Goal: Task Accomplishment & Management: Complete application form

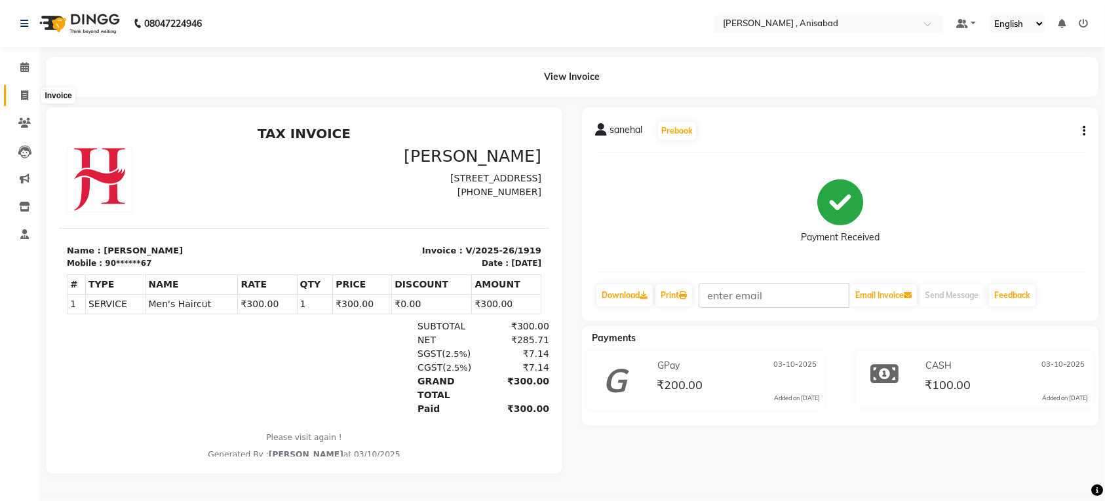
click at [20, 93] on span at bounding box center [24, 95] width 23 height 15
select select "service"
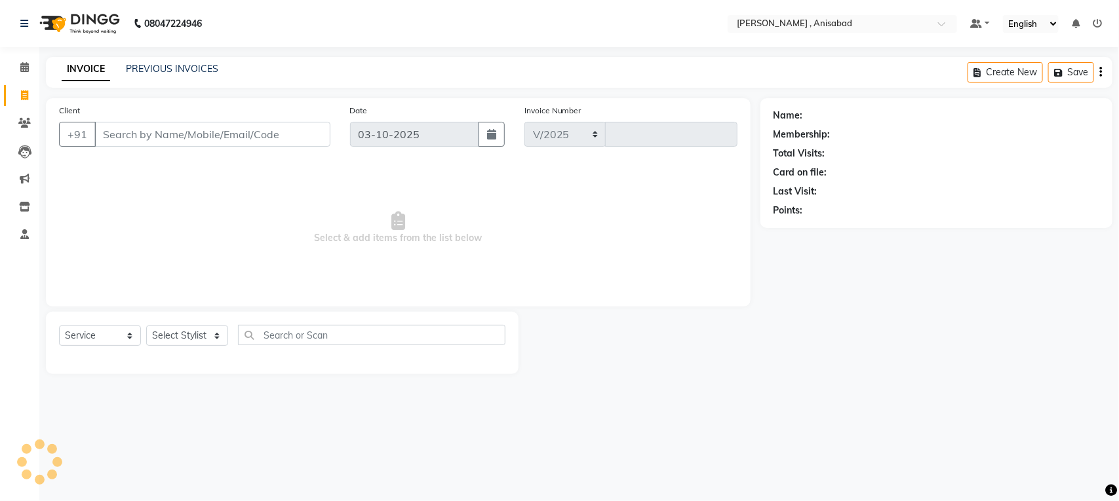
select select "6967"
type input "1920"
click at [218, 339] on select "Select Stylist" at bounding box center [187, 336] width 82 height 20
select select "61627"
click at [146, 326] on select "Select Stylist ANIMA SINGH md [PERSON_NAME] [PERSON_NAME] [PERSON_NAME]" at bounding box center [187, 336] width 82 height 20
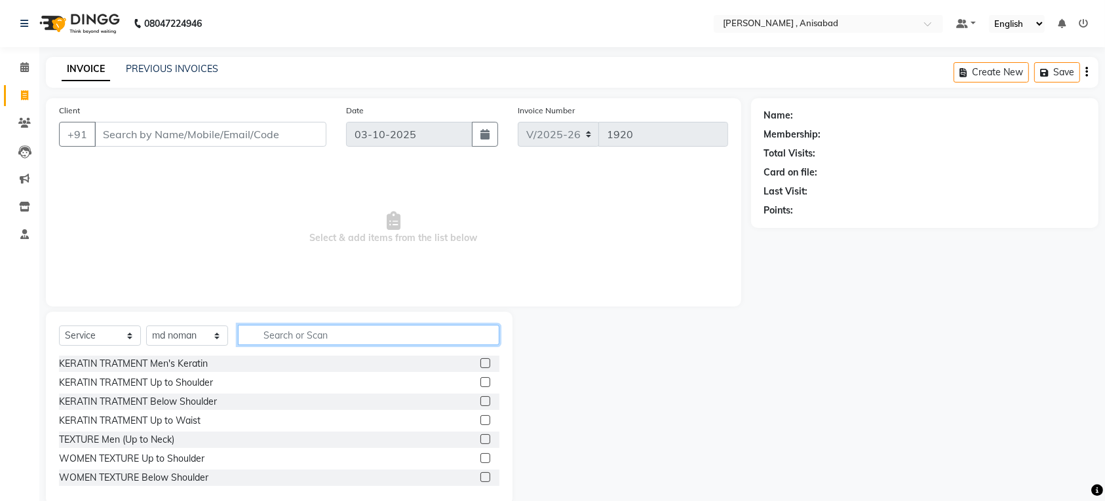
click at [293, 338] on input "text" at bounding box center [369, 335] width 262 height 20
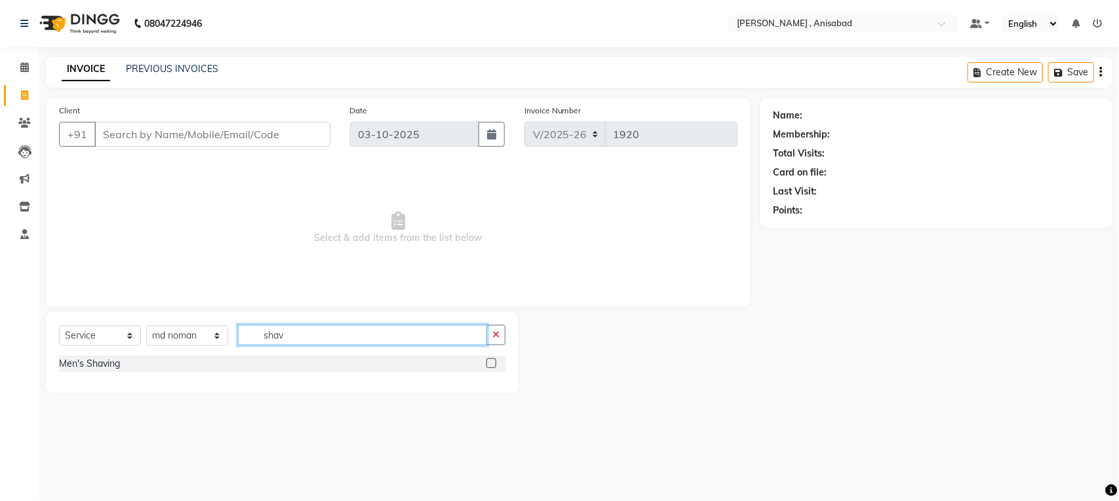
type input "shav"
click at [492, 368] on label at bounding box center [491, 364] width 10 height 10
click at [492, 368] on input "checkbox" at bounding box center [490, 364] width 9 height 9
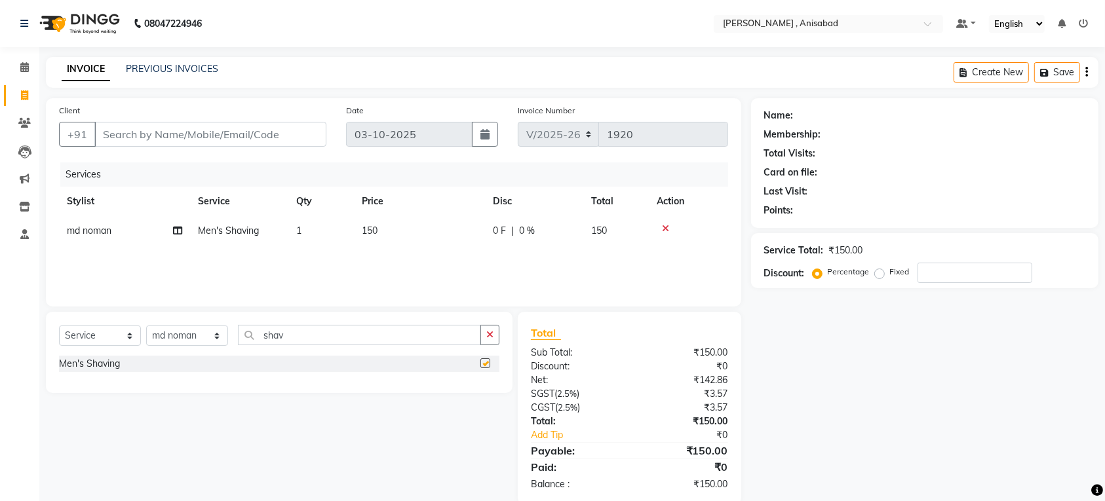
checkbox input "false"
click at [263, 136] on input "Client" at bounding box center [210, 134] width 232 height 25
type input "9"
type input "0"
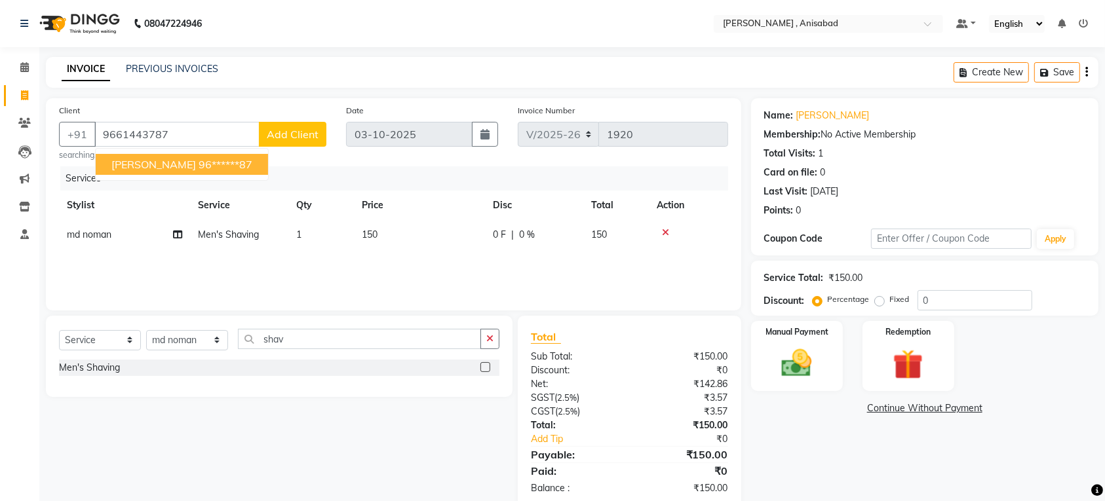
click at [158, 162] on span "[PERSON_NAME]" at bounding box center [153, 164] width 85 height 13
type input "96******87"
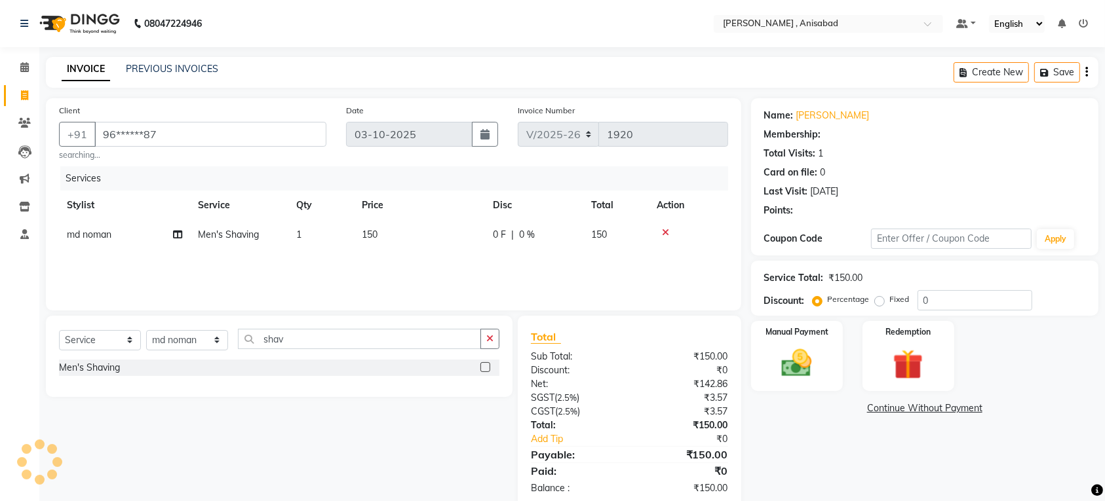
scroll to position [27, 0]
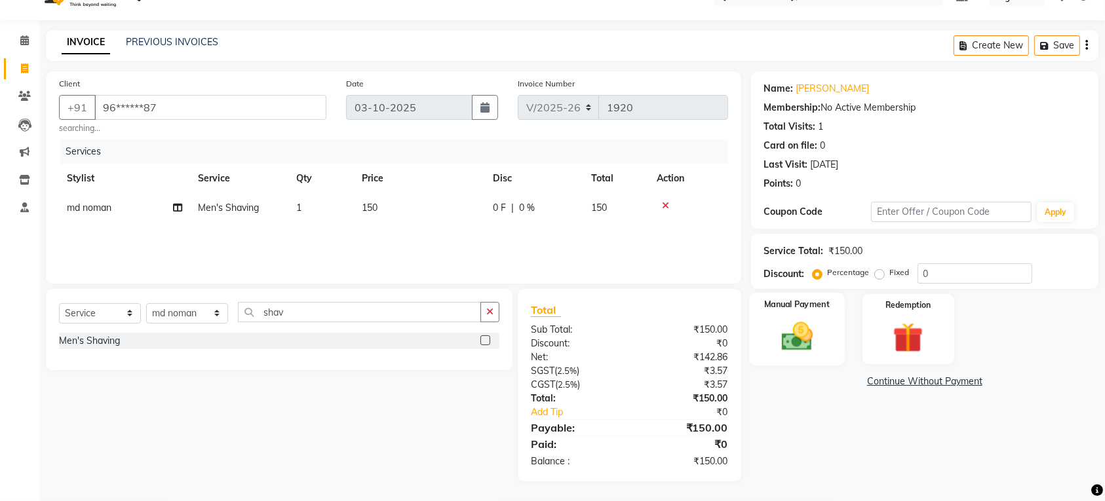
click at [792, 345] on img at bounding box center [796, 337] width 51 height 36
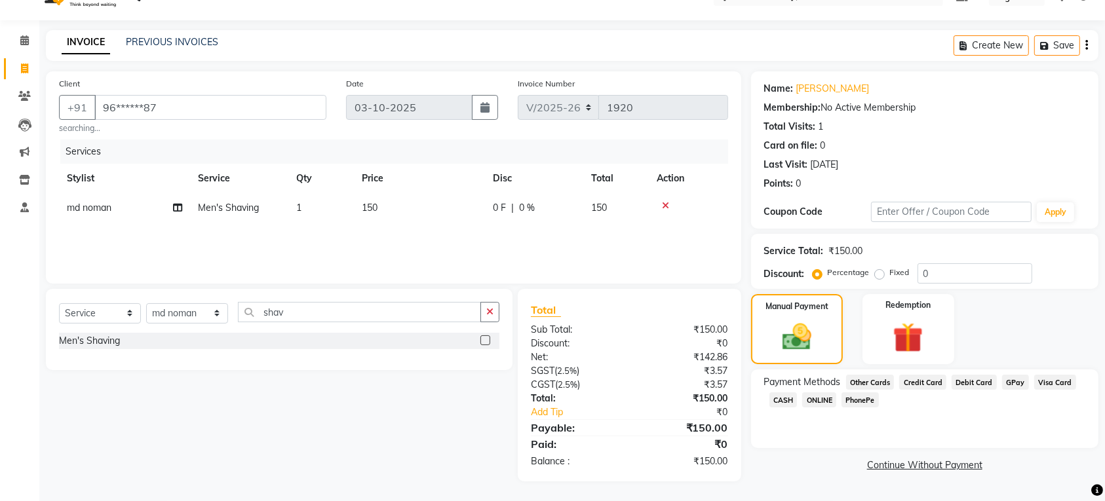
click at [775, 398] on span "CASH" at bounding box center [784, 400] width 28 height 15
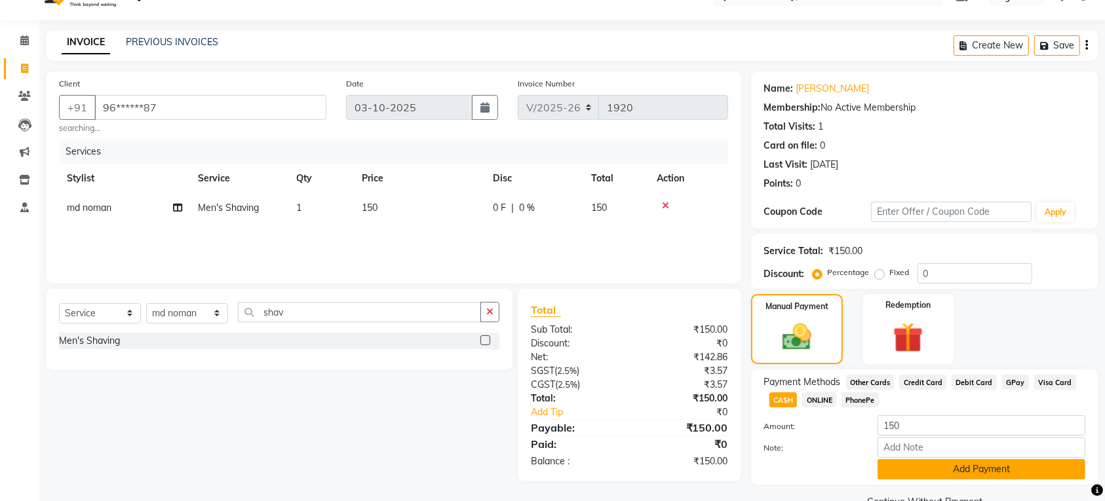
click at [893, 471] on button "Add Payment" at bounding box center [982, 469] width 208 height 20
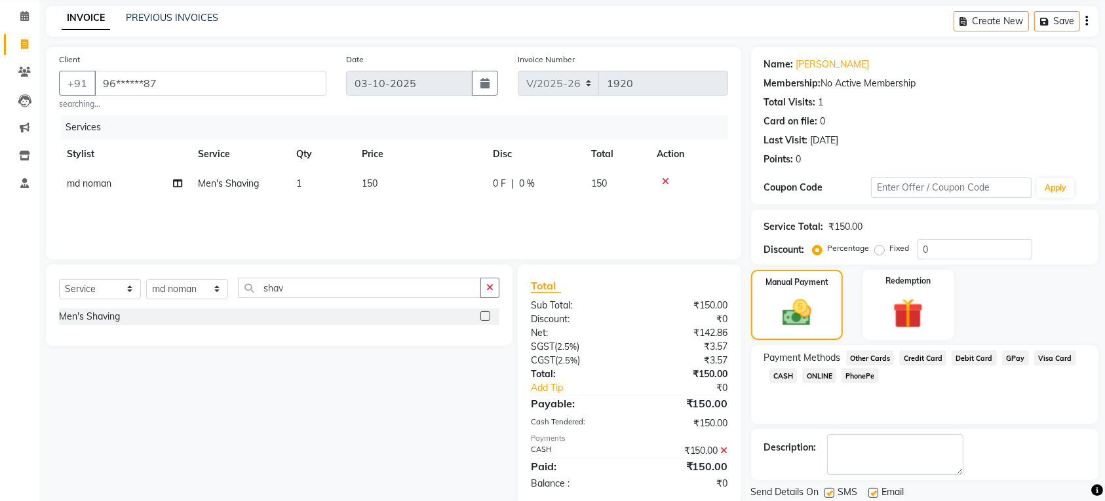
scroll to position [95, 0]
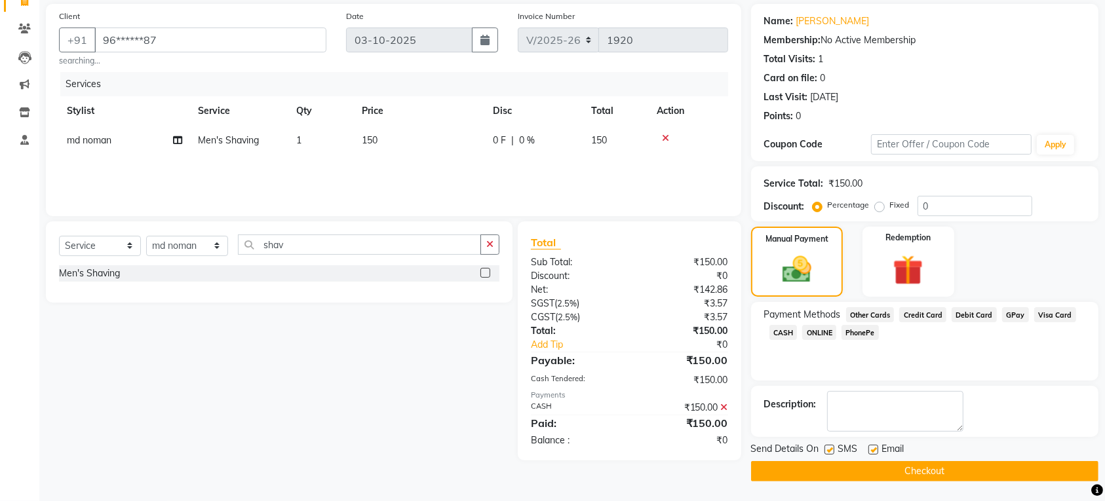
click at [886, 471] on button "Checkout" at bounding box center [924, 471] width 347 height 20
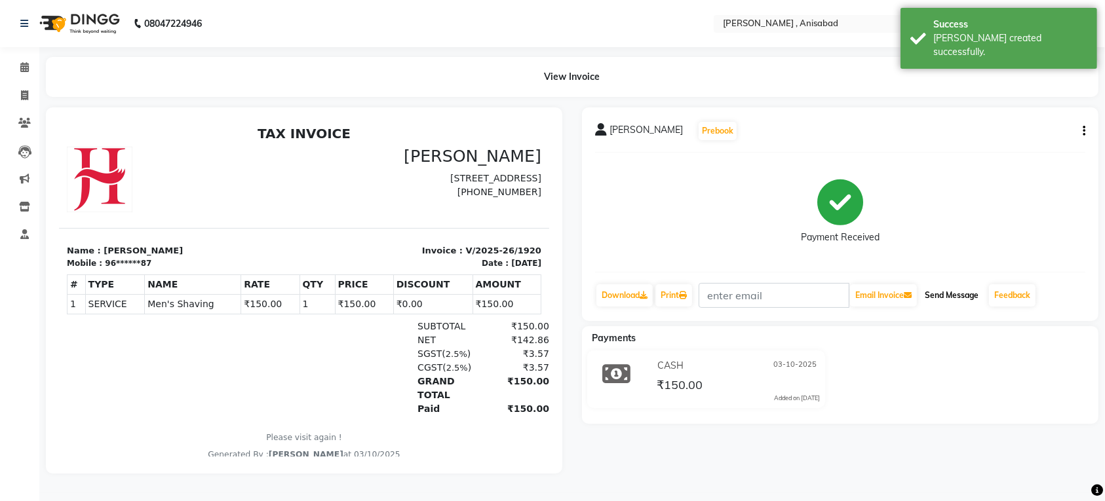
click at [957, 296] on button "Send Message" at bounding box center [952, 295] width 64 height 22
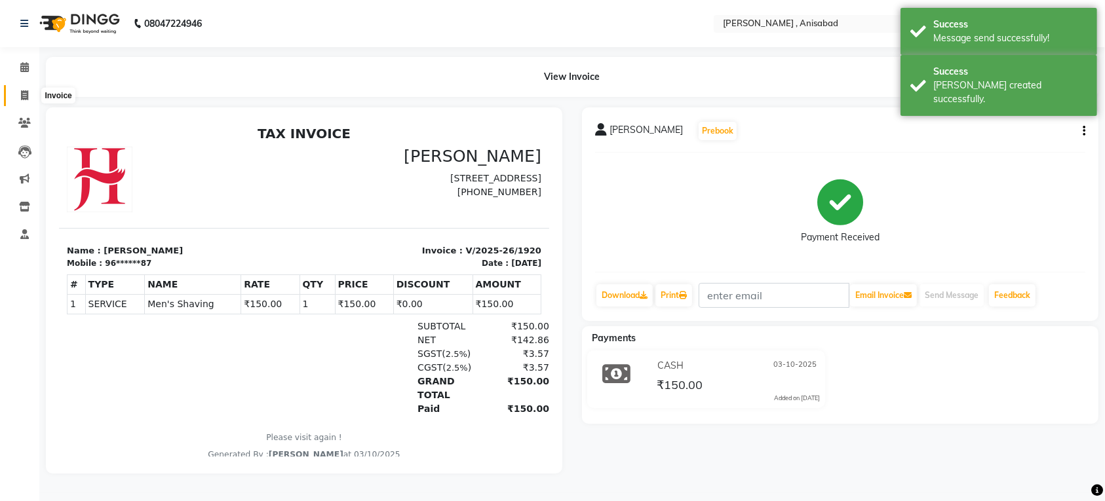
click at [24, 98] on icon at bounding box center [24, 95] width 7 height 10
select select "service"
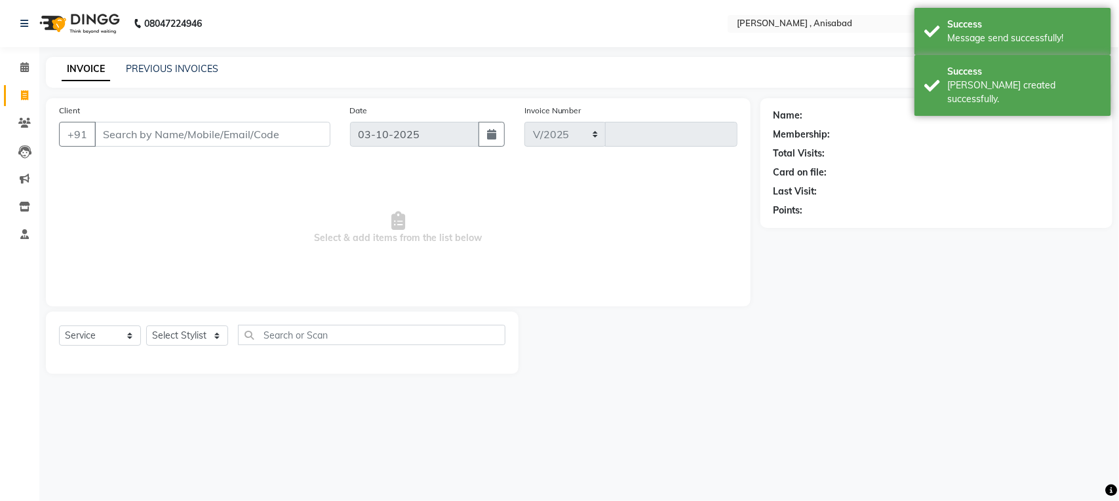
select select "6967"
type input "1921"
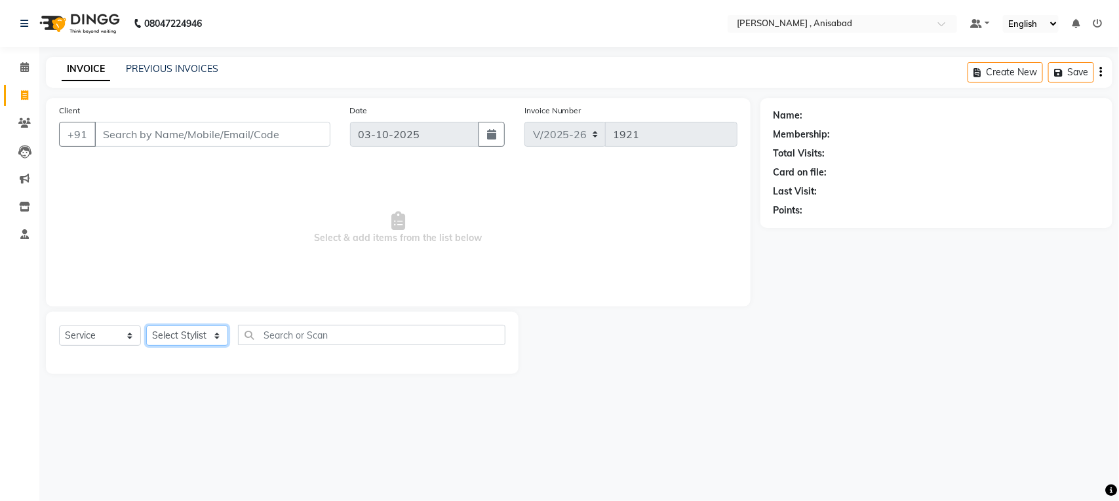
click at [216, 329] on select "Select Stylist ANIMA SINGH md [PERSON_NAME] [PERSON_NAME] [PERSON_NAME]" at bounding box center [187, 336] width 82 height 20
select select "61627"
click at [146, 326] on select "Select Stylist ANIMA SINGH md [PERSON_NAME] [PERSON_NAME] [PERSON_NAME]" at bounding box center [187, 336] width 82 height 20
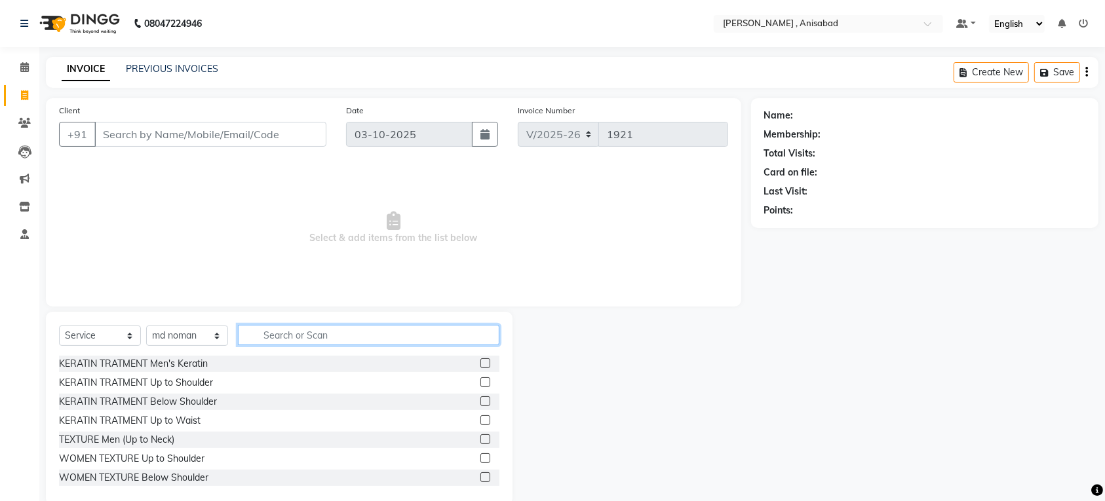
click at [281, 331] on input "text" at bounding box center [369, 335] width 262 height 20
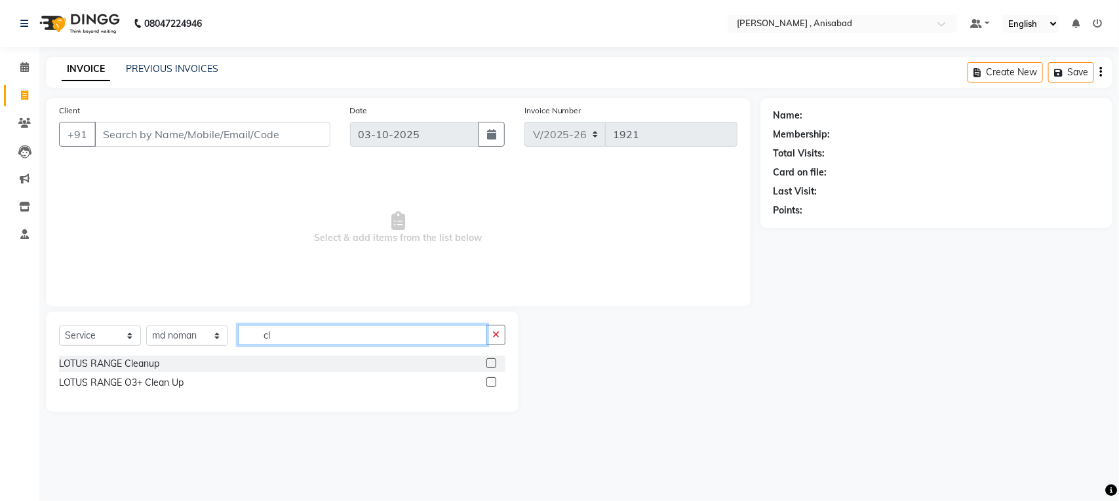
type input "cl"
click at [489, 362] on label at bounding box center [491, 364] width 10 height 10
click at [489, 362] on input "checkbox" at bounding box center [490, 364] width 9 height 9
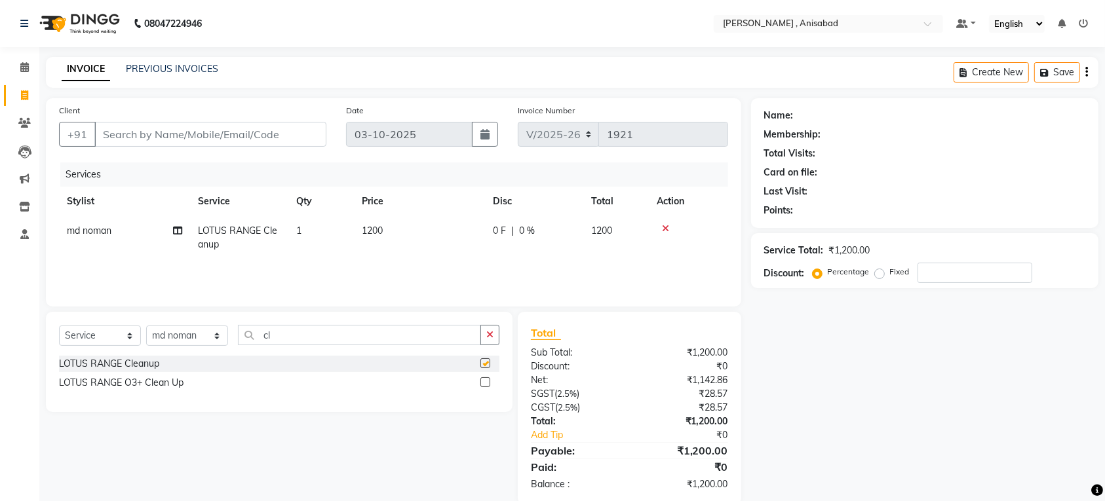
checkbox input "false"
click at [423, 346] on div "Select Service Product Membership Package Voucher Prepaid Gift Card Select Styl…" at bounding box center [279, 340] width 440 height 31
click at [408, 336] on input "cl" at bounding box center [359, 335] width 243 height 20
type input "c"
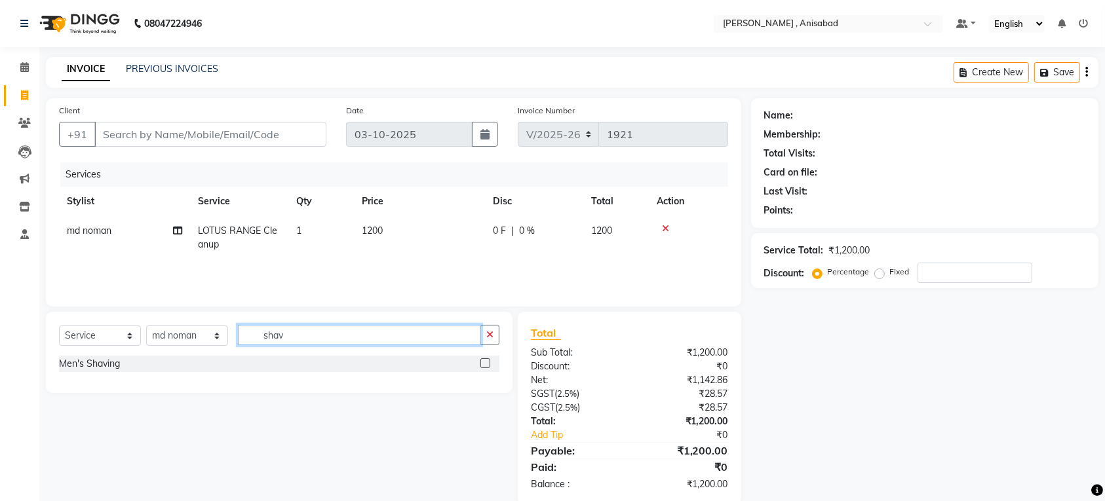
type input "shav"
drag, startPoint x: 482, startPoint y: 362, endPoint x: 467, endPoint y: 344, distance: 23.7
click at [471, 348] on div "Select Service Product Membership Package Voucher Prepaid Gift Card Select Styl…" at bounding box center [279, 352] width 467 height 81
click at [483, 362] on label at bounding box center [485, 364] width 10 height 10
click at [483, 362] on input "checkbox" at bounding box center [484, 364] width 9 height 9
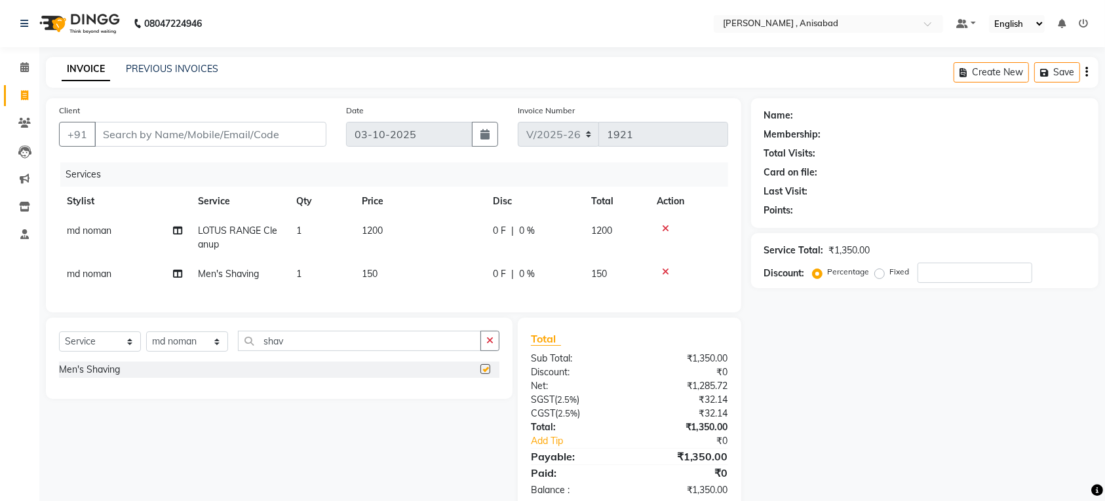
checkbox input "false"
click at [269, 132] on input "Client" at bounding box center [210, 134] width 232 height 25
type input "7"
type input "0"
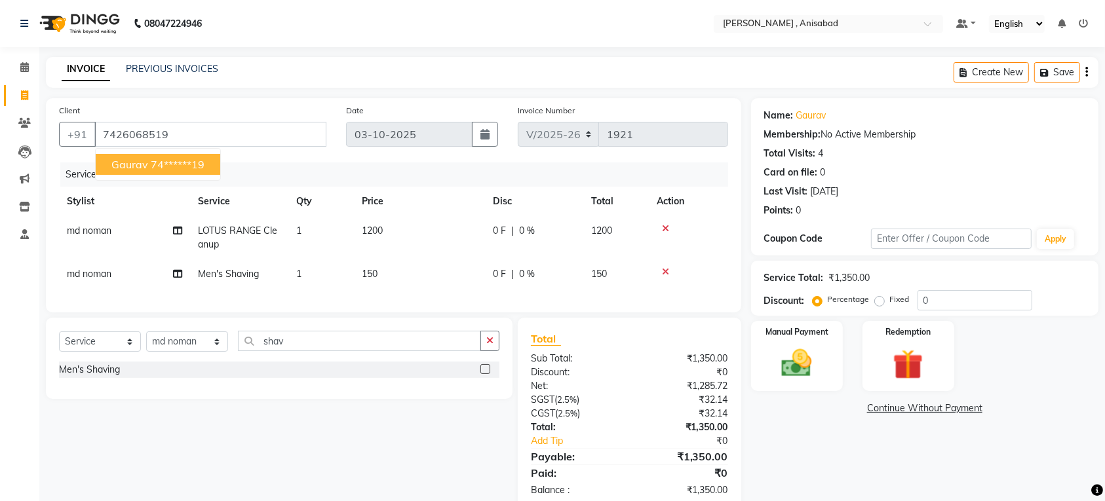
click at [107, 166] on button "gaurav 74******19" at bounding box center [158, 164] width 125 height 21
type input "74******19"
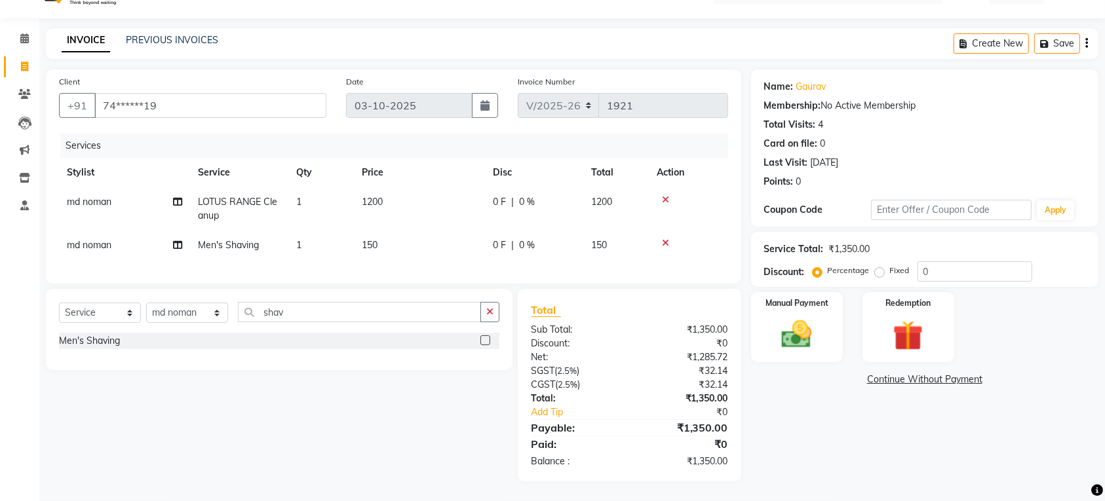
click at [890, 265] on label "Fixed" at bounding box center [900, 271] width 20 height 12
click at [878, 266] on input "Fixed" at bounding box center [882, 270] width 9 height 9
radio input "true"
click at [956, 262] on input "0" at bounding box center [975, 272] width 115 height 20
type input "50"
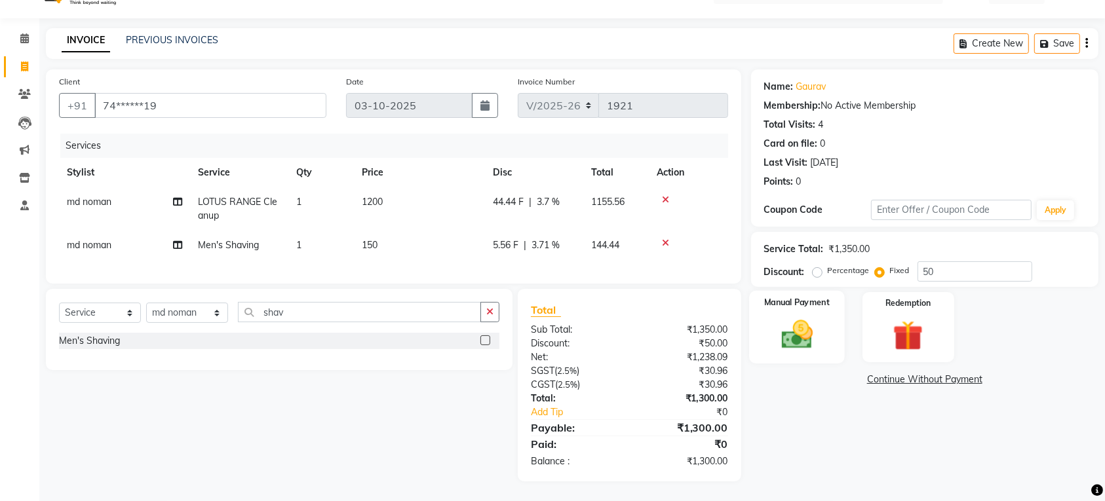
click at [794, 323] on img at bounding box center [796, 335] width 51 height 36
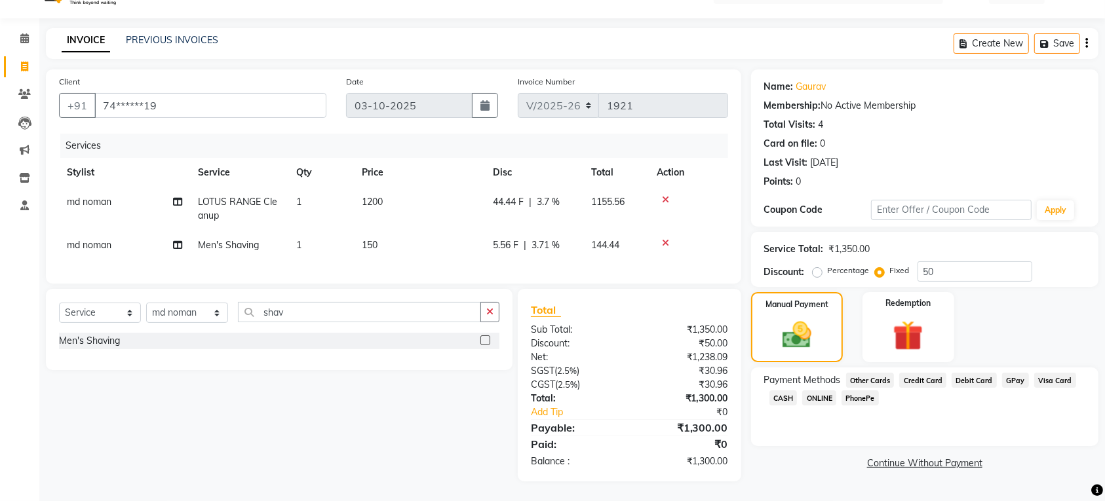
drag, startPoint x: 777, startPoint y: 381, endPoint x: 789, endPoint y: 394, distance: 17.2
click at [779, 391] on span "CASH" at bounding box center [784, 398] width 28 height 15
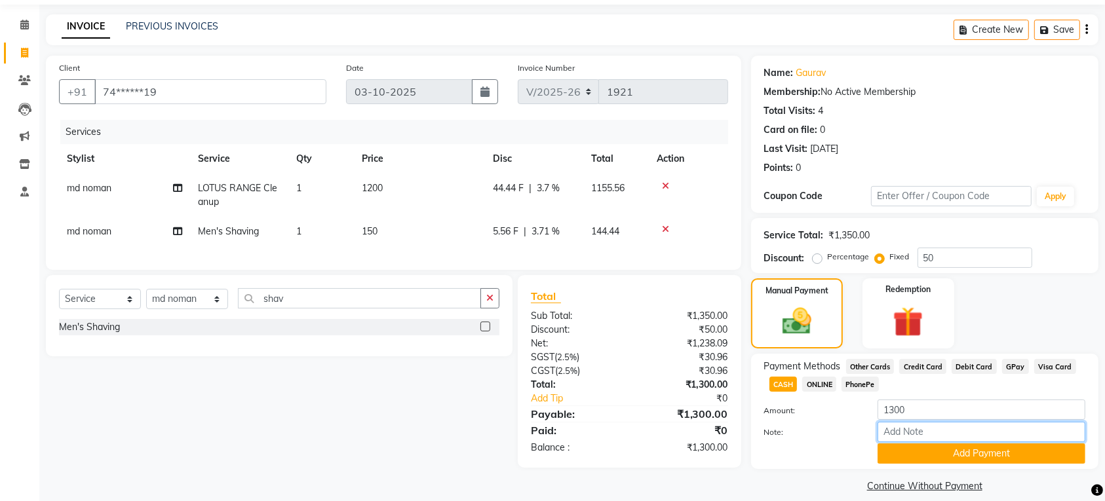
click at [899, 437] on input "Note:" at bounding box center [982, 432] width 208 height 20
click at [899, 459] on button "Add Payment" at bounding box center [982, 454] width 208 height 20
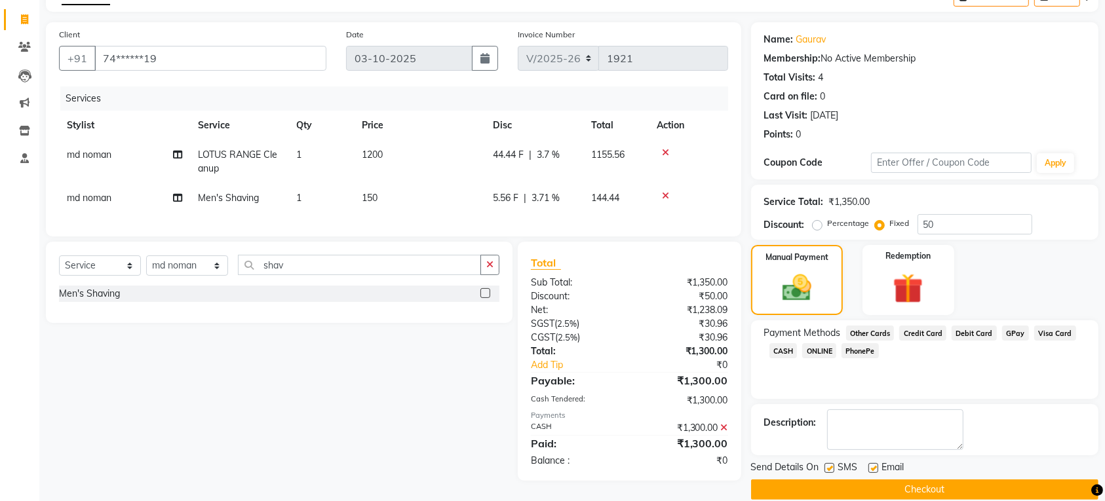
scroll to position [95, 0]
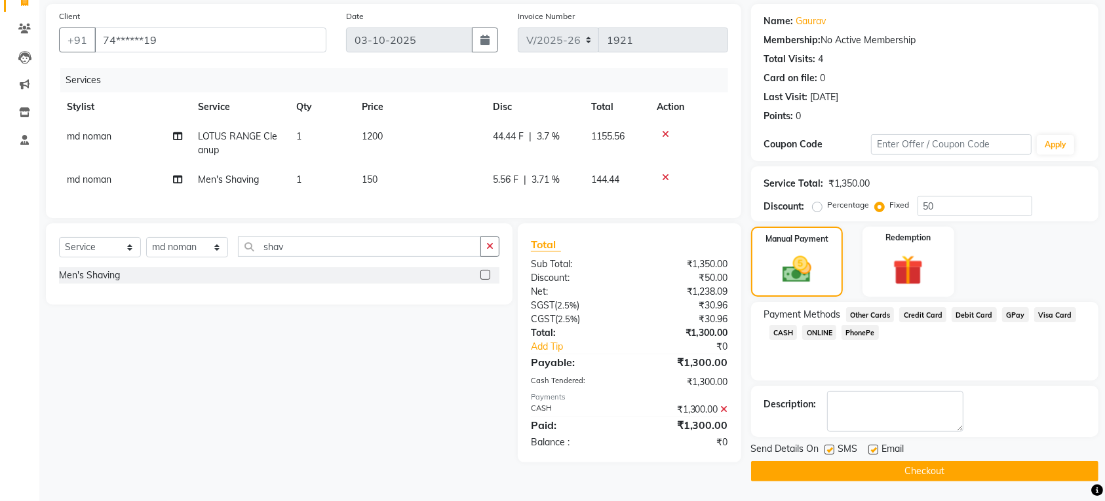
click at [893, 472] on button "Checkout" at bounding box center [924, 471] width 347 height 20
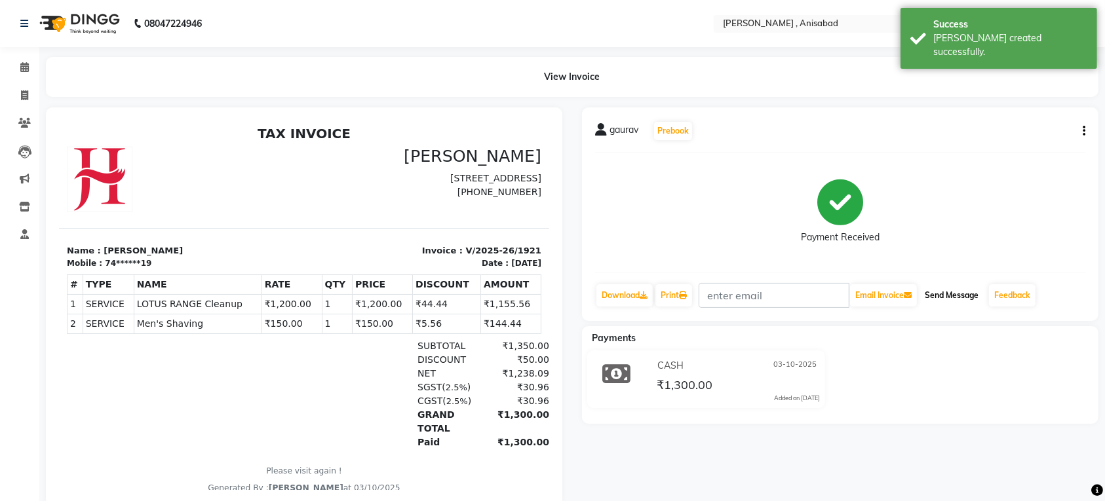
click at [962, 298] on button "Send Message" at bounding box center [952, 295] width 64 height 22
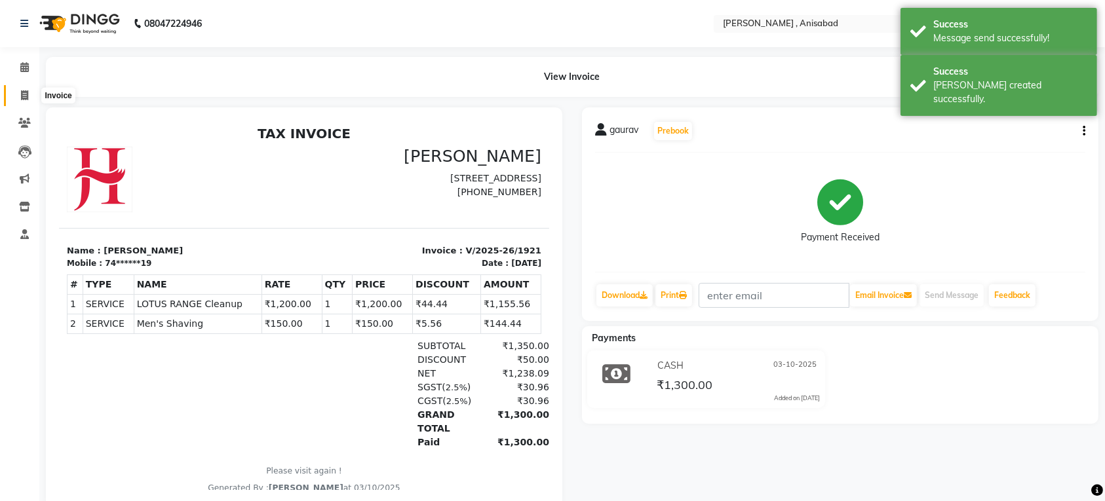
click at [21, 100] on icon at bounding box center [24, 95] width 7 height 10
select select "service"
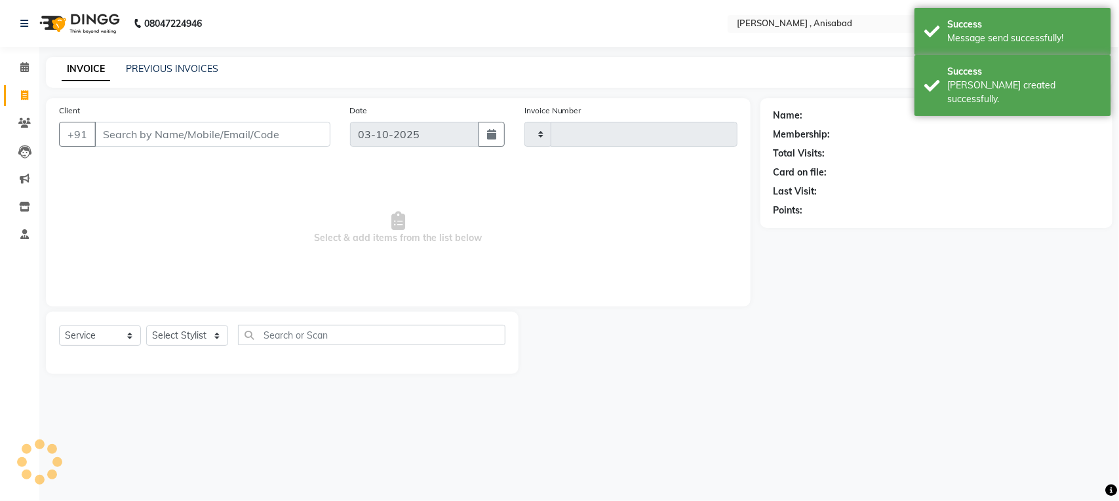
type input "1922"
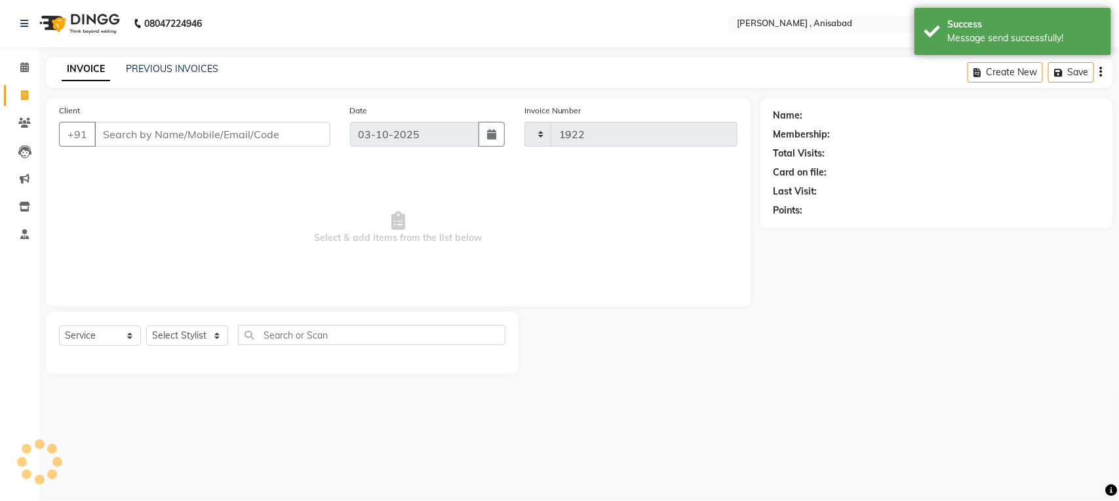
select select "6967"
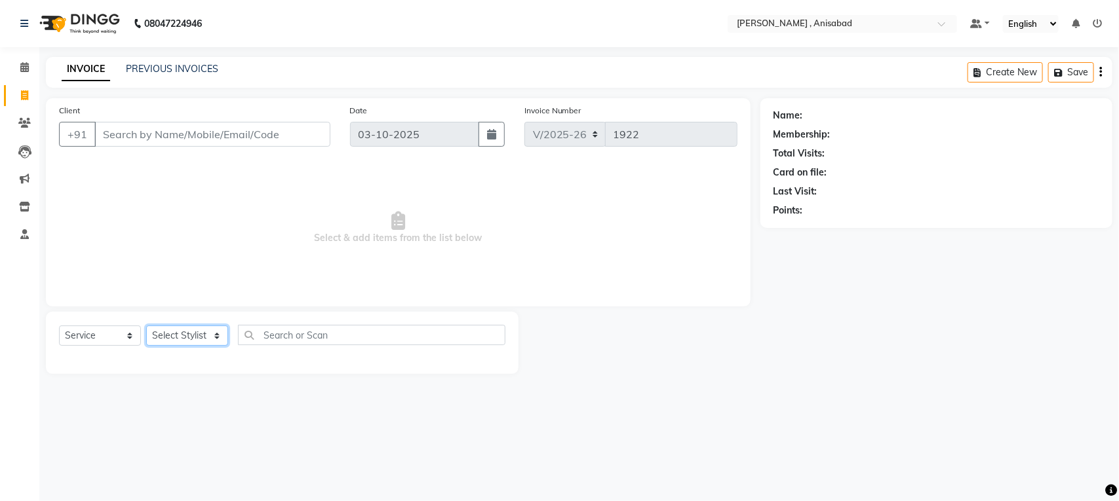
click at [218, 332] on select "Select Stylist ANIMA SINGH md [PERSON_NAME] [PERSON_NAME] [PERSON_NAME]" at bounding box center [187, 336] width 82 height 20
select select "61627"
click at [146, 326] on select "Select Stylist ANIMA SINGH md [PERSON_NAME] [PERSON_NAME] [PERSON_NAME]" at bounding box center [187, 336] width 82 height 20
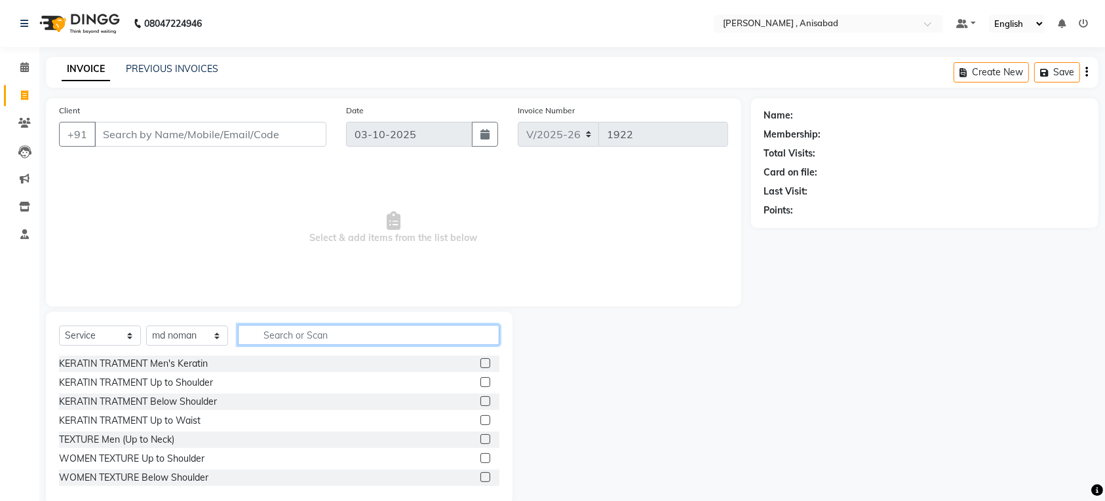
click at [288, 328] on input "text" at bounding box center [369, 335] width 262 height 20
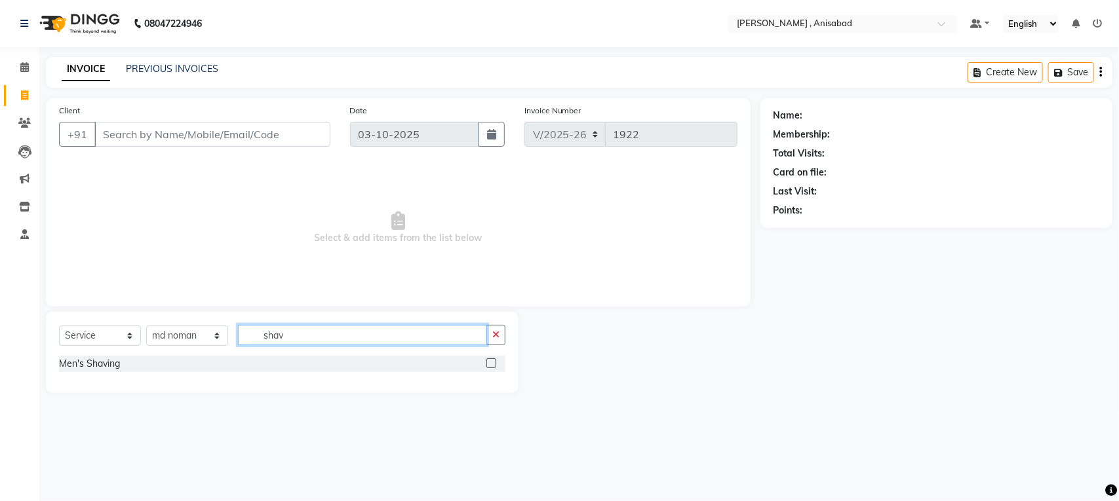
type input "shav"
click at [492, 365] on label at bounding box center [491, 364] width 10 height 10
click at [492, 365] on input "checkbox" at bounding box center [490, 364] width 9 height 9
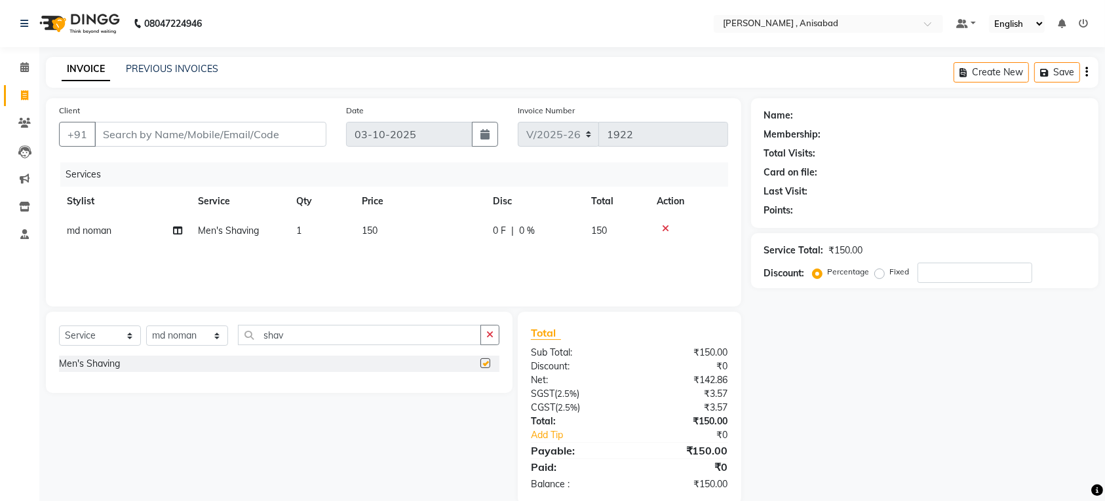
checkbox input "false"
click at [211, 130] on input "Client" at bounding box center [210, 134] width 232 height 25
type input "9"
type input "0"
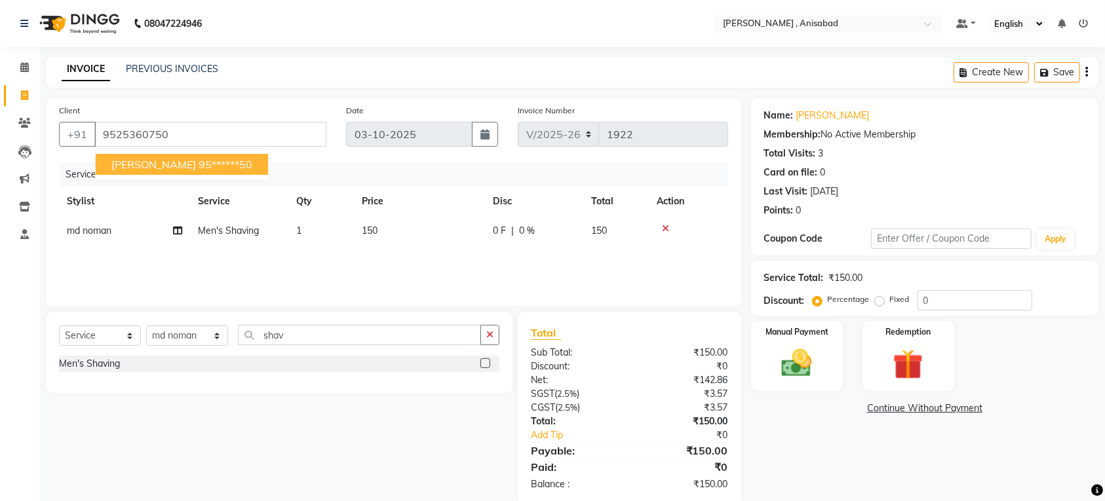
click at [199, 166] on ngb-highlight "95******50" at bounding box center [226, 164] width 54 height 13
type input "95******50"
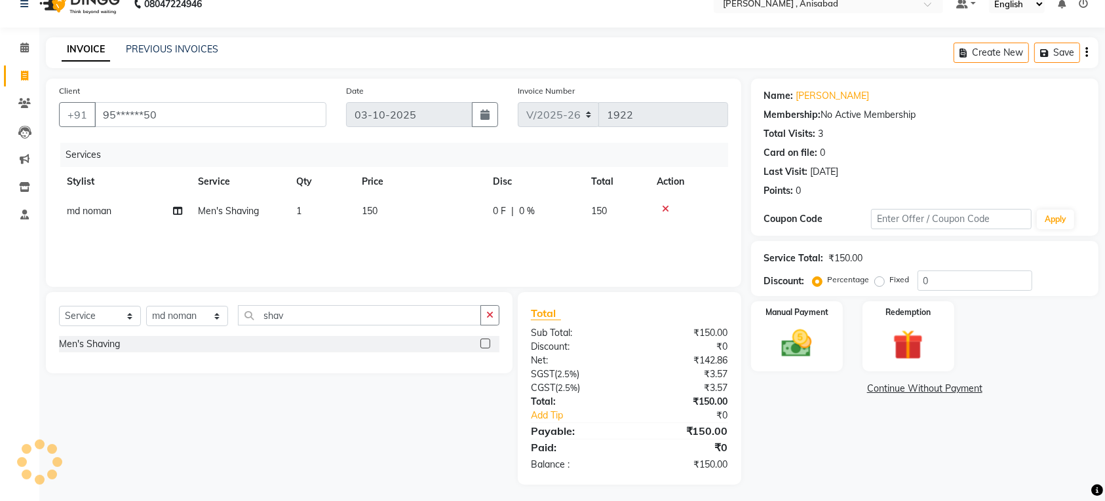
scroll to position [23, 0]
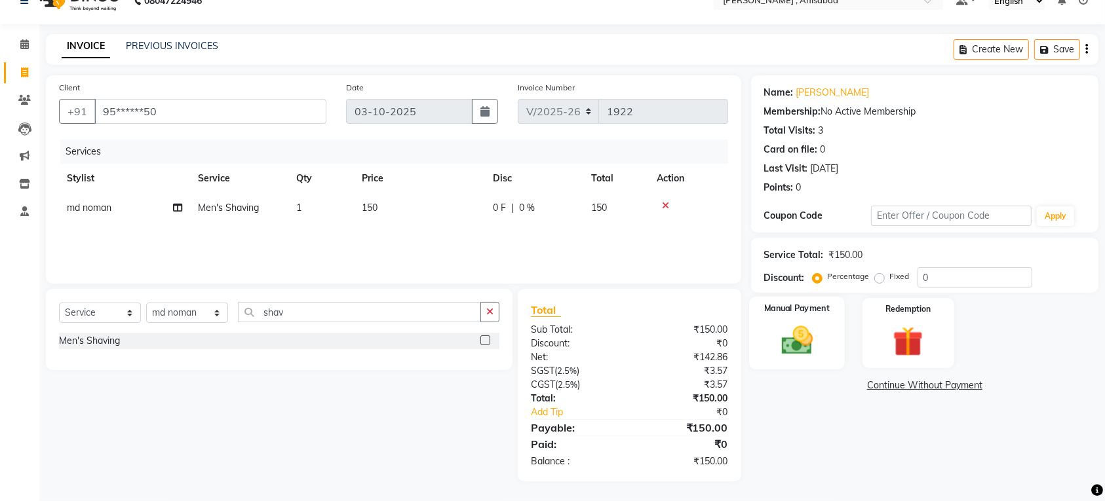
click at [792, 342] on img at bounding box center [796, 340] width 51 height 36
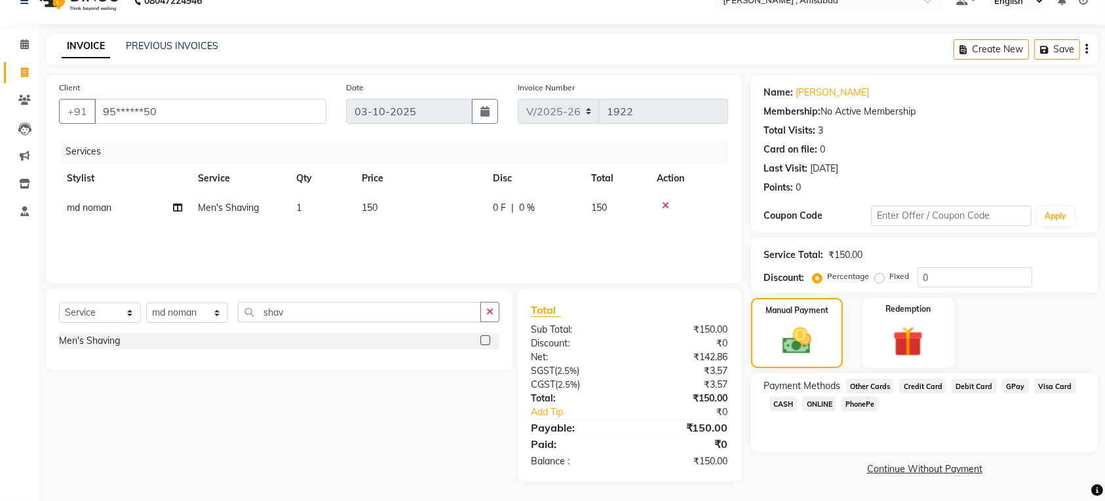
click at [1005, 383] on span "GPay" at bounding box center [1015, 386] width 27 height 15
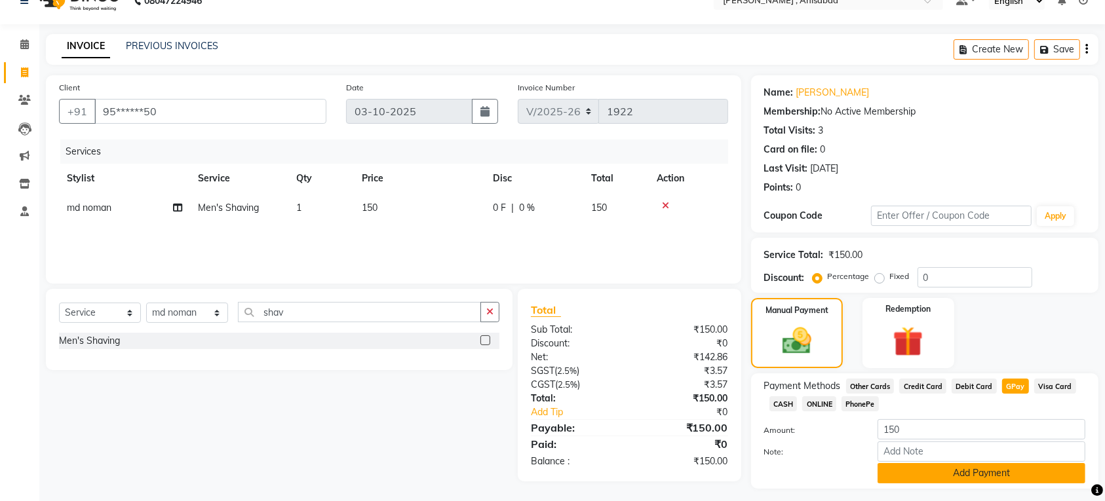
click at [986, 473] on button "Add Payment" at bounding box center [982, 473] width 208 height 20
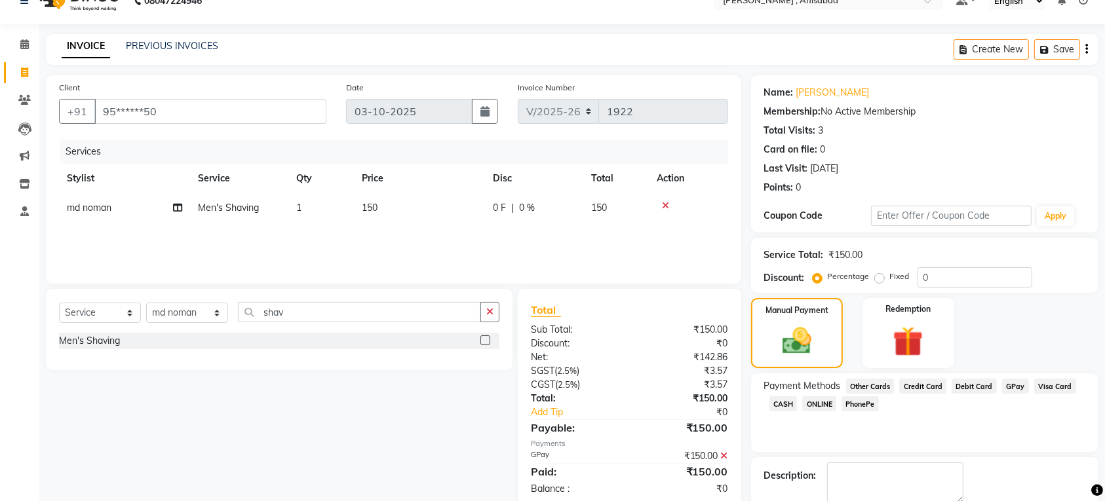
scroll to position [95, 0]
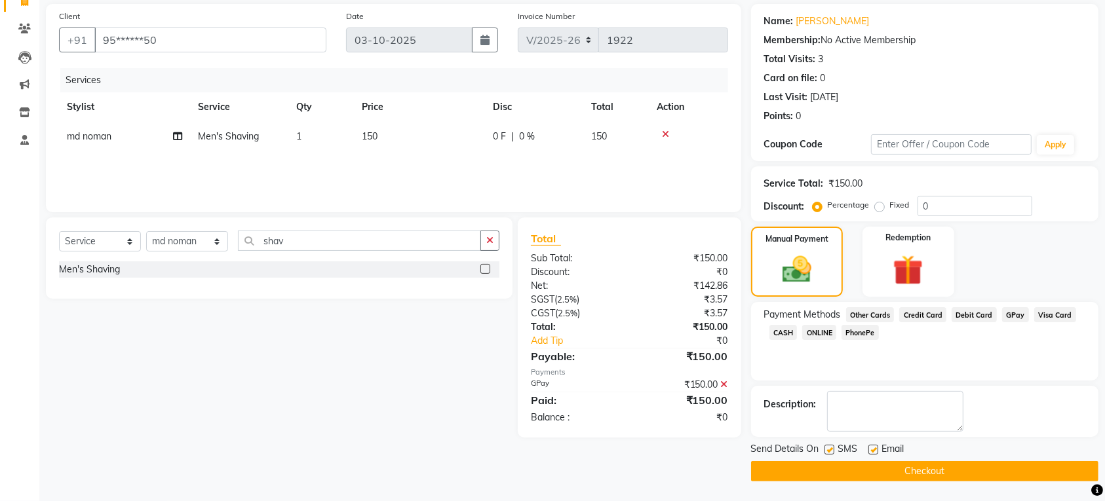
click at [986, 474] on button "Checkout" at bounding box center [924, 471] width 347 height 20
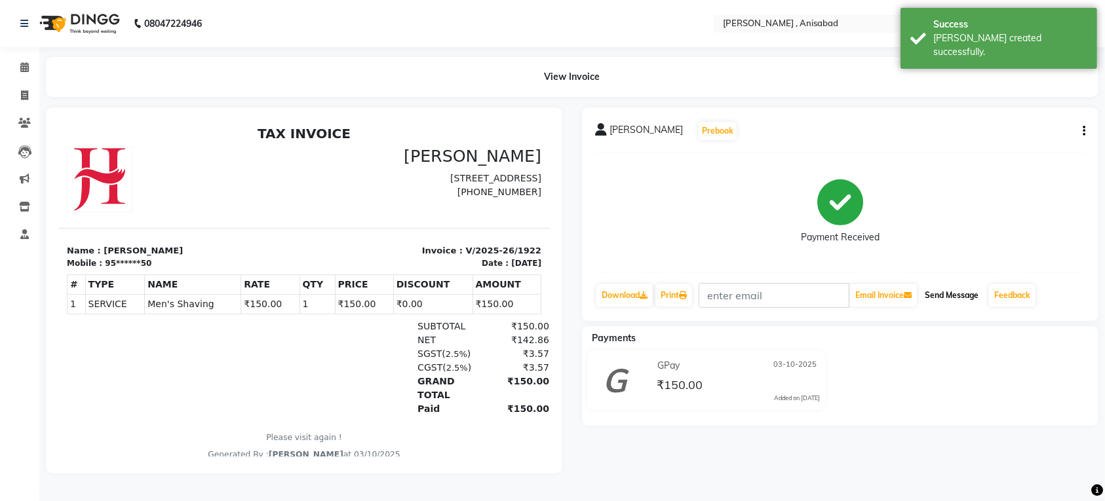
click at [961, 295] on button "Send Message" at bounding box center [952, 295] width 64 height 22
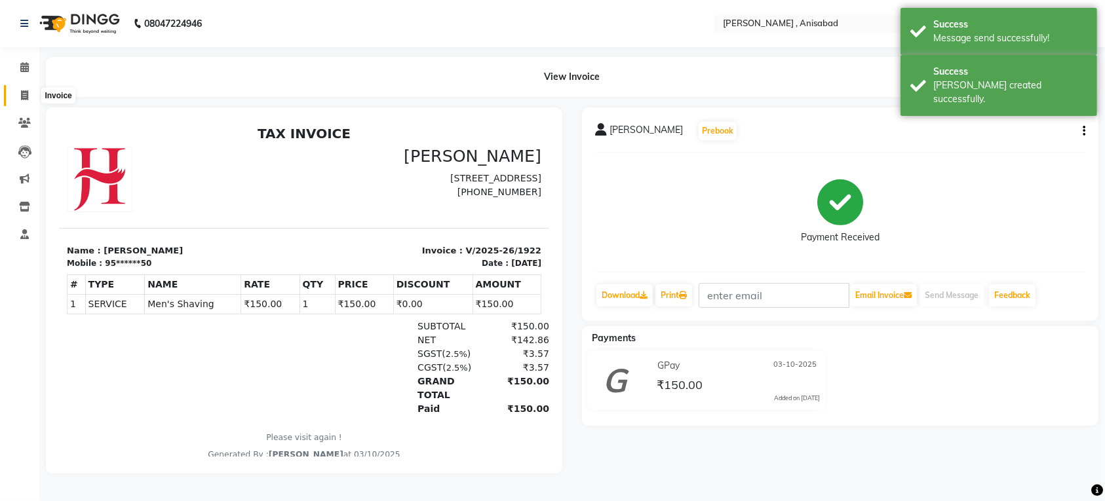
click at [24, 93] on icon at bounding box center [24, 95] width 7 height 10
select select "service"
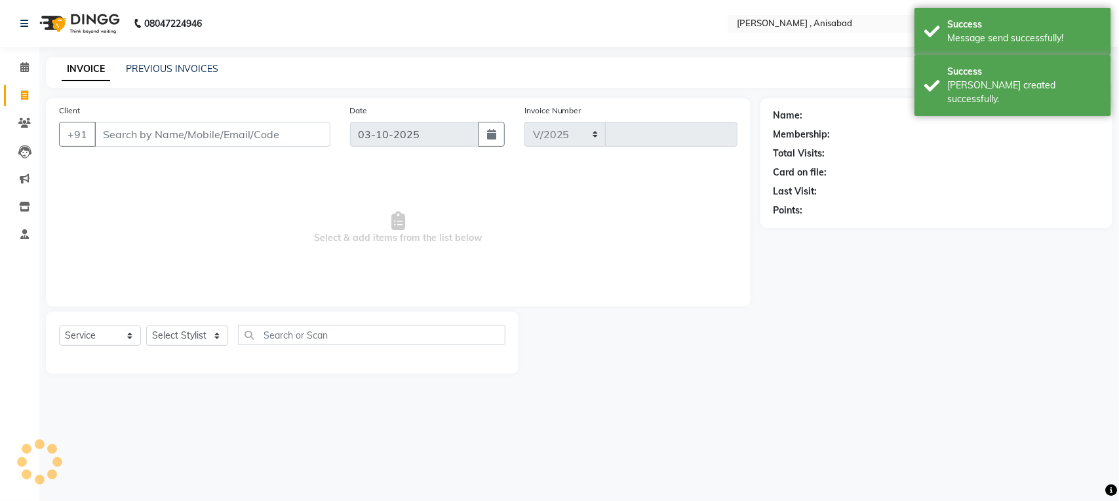
select select "6967"
type input "1923"
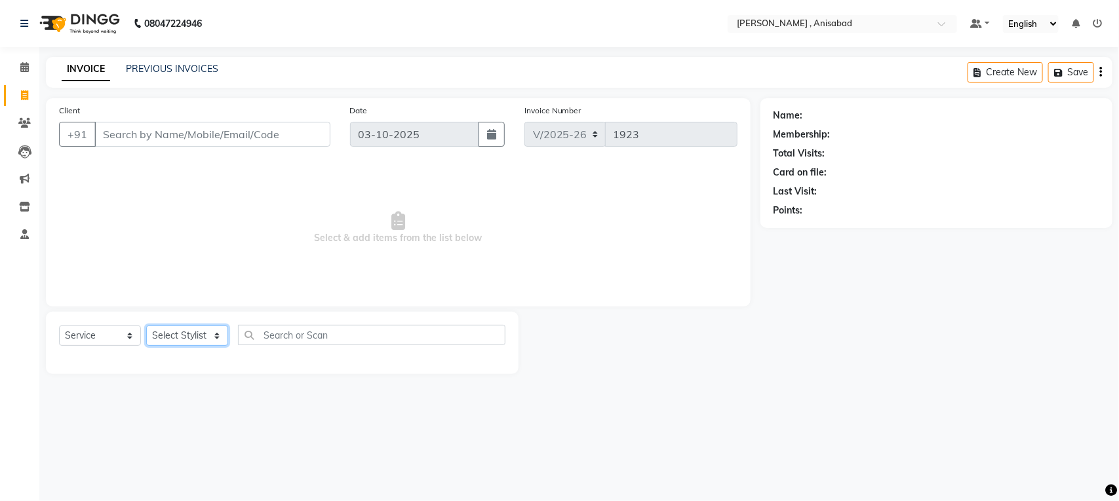
click at [217, 336] on select "Select Stylist ANIMA SINGH md [PERSON_NAME] [PERSON_NAME] [PERSON_NAME]" at bounding box center [187, 336] width 82 height 20
select select "61627"
click at [146, 326] on select "Select Stylist ANIMA SINGH md [PERSON_NAME] [PERSON_NAME] [PERSON_NAME]" at bounding box center [187, 336] width 82 height 20
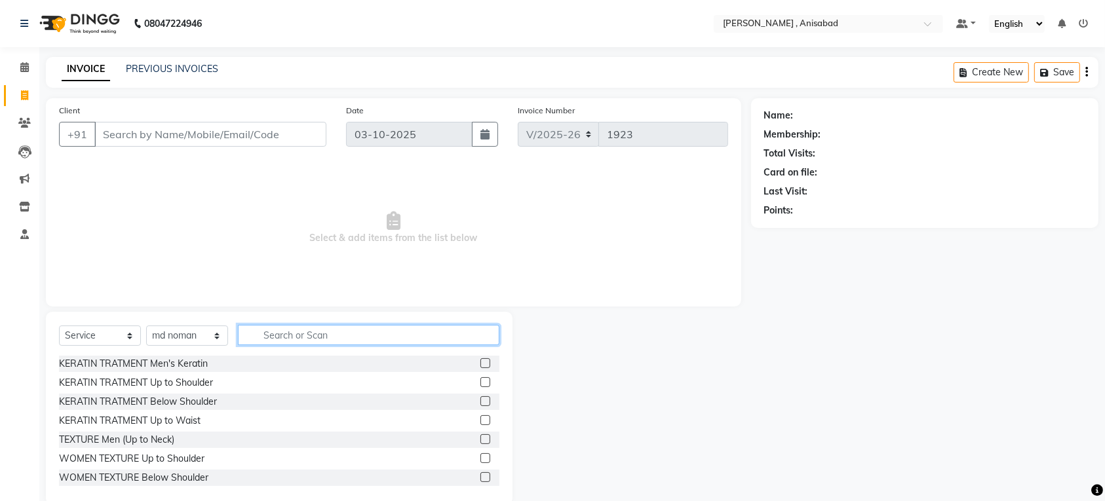
click at [319, 330] on input "text" at bounding box center [369, 335] width 262 height 20
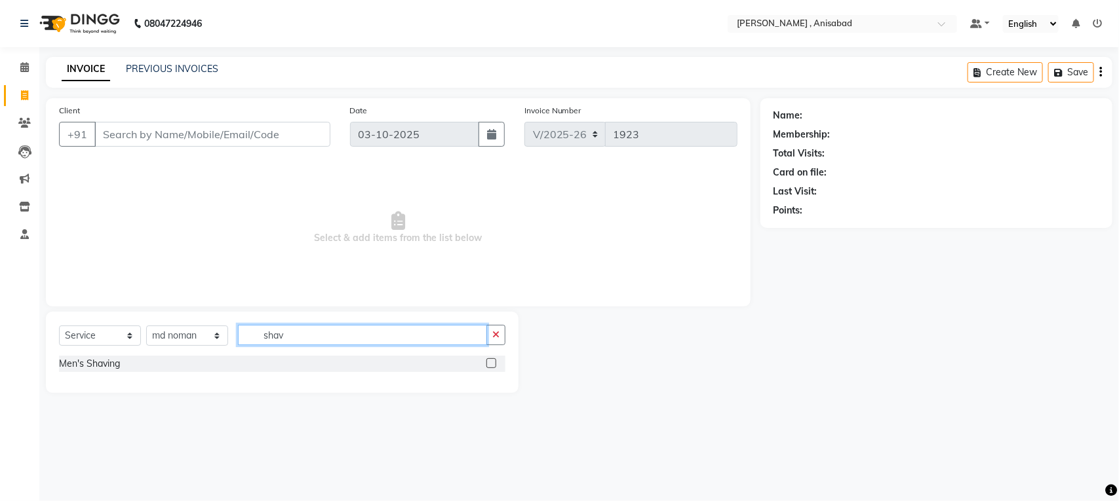
type input "shav"
click at [488, 364] on label at bounding box center [491, 364] width 10 height 10
click at [488, 364] on input "checkbox" at bounding box center [490, 364] width 9 height 9
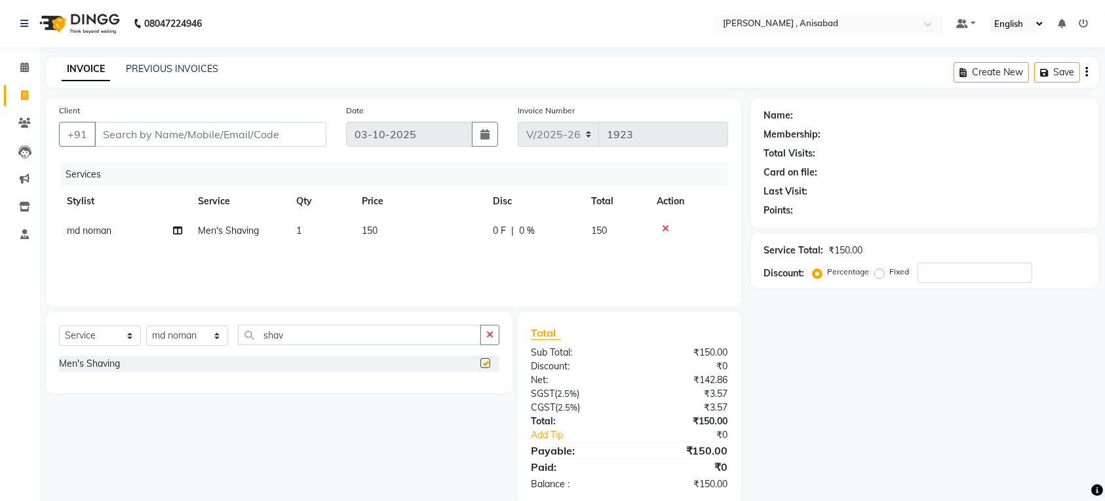
checkbox input "false"
click at [281, 129] on input "Client" at bounding box center [210, 134] width 232 height 25
type input "8"
type input "0"
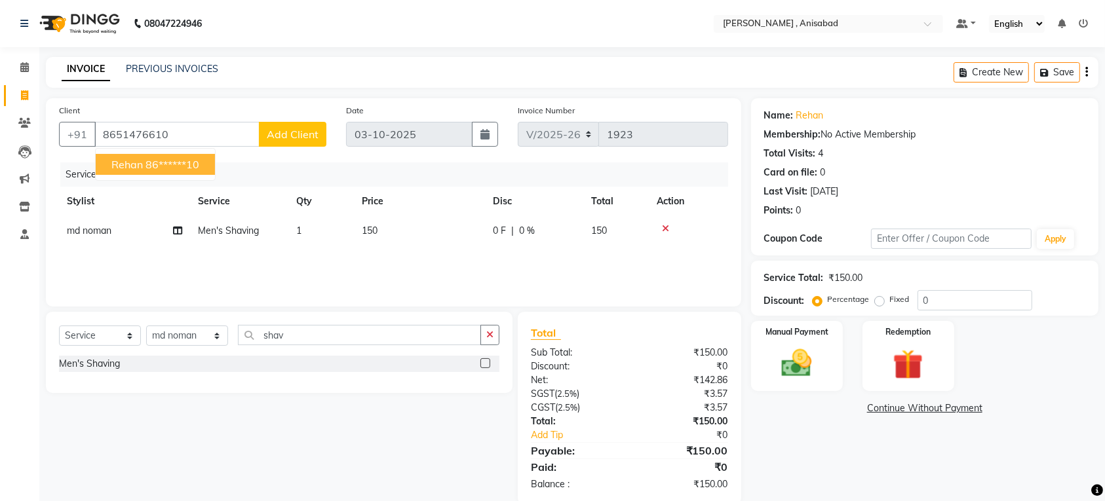
click at [182, 165] on ngb-highlight "86******10" at bounding box center [173, 164] width 54 height 13
type input "86******10"
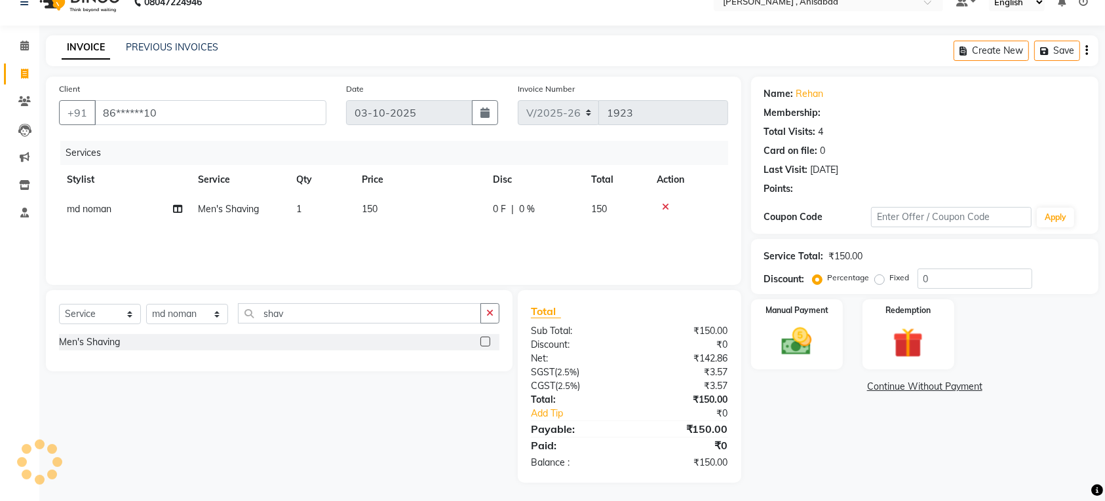
scroll to position [23, 0]
click at [785, 349] on img at bounding box center [796, 340] width 51 height 36
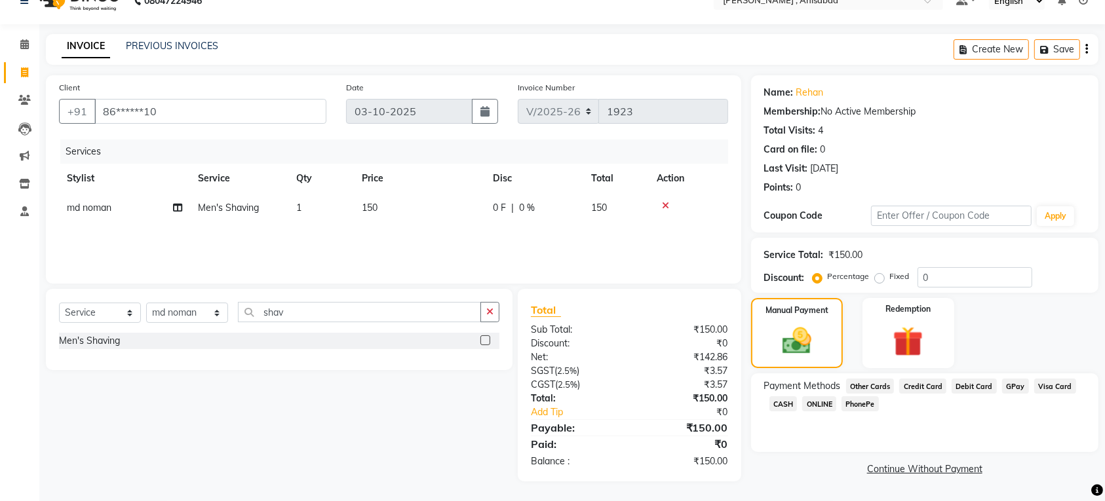
click at [1008, 384] on span "GPay" at bounding box center [1015, 386] width 27 height 15
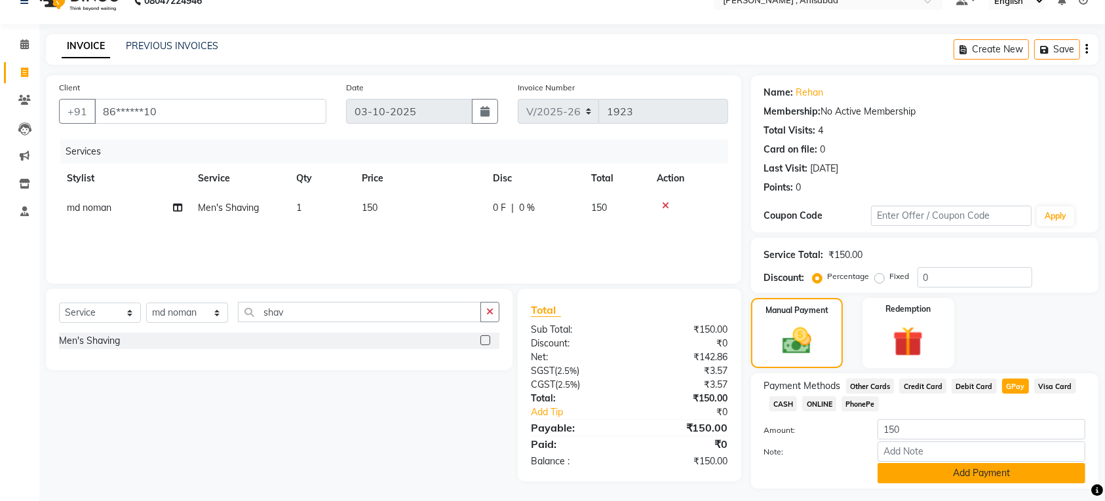
click at [984, 474] on button "Add Payment" at bounding box center [982, 473] width 208 height 20
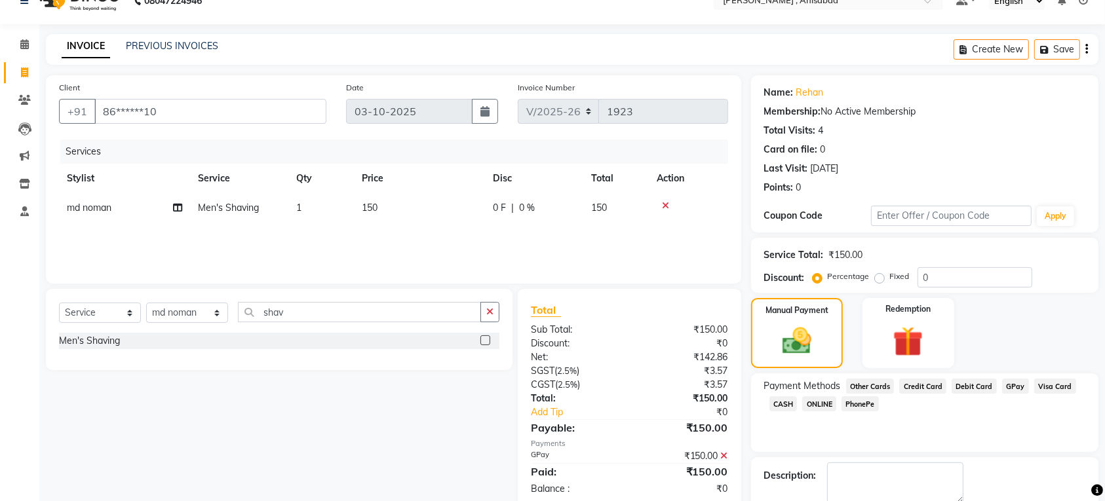
scroll to position [95, 0]
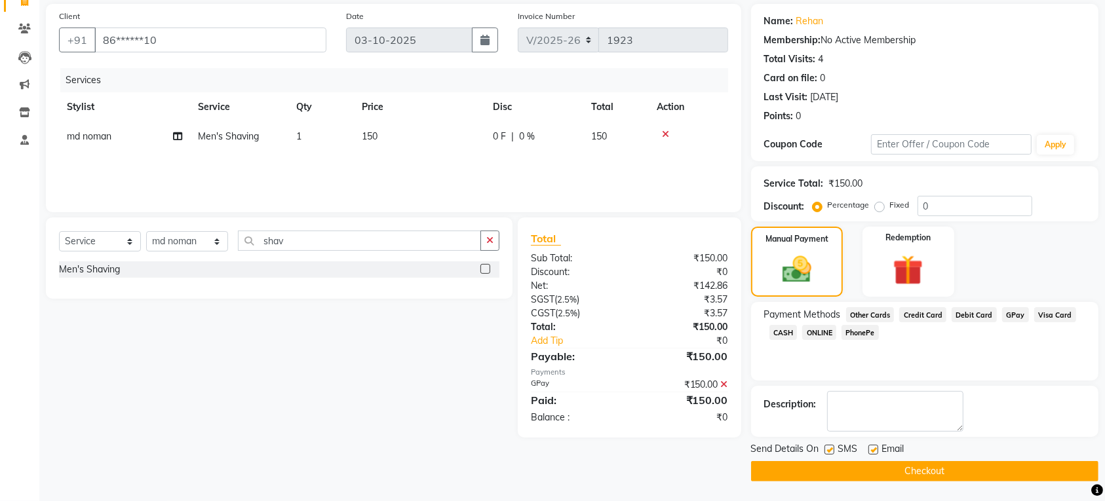
click at [990, 477] on button "Checkout" at bounding box center [924, 471] width 347 height 20
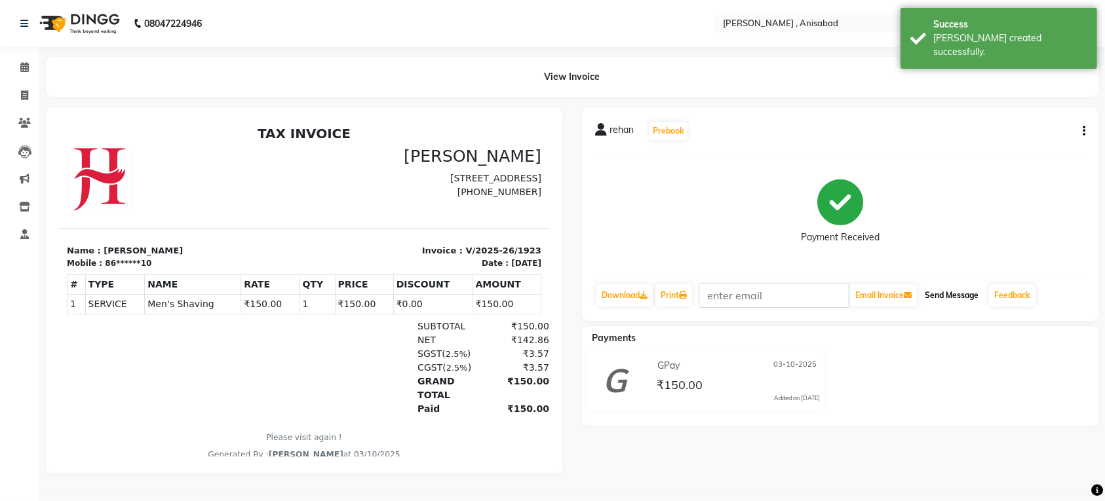
click at [971, 302] on button "Send Message" at bounding box center [952, 295] width 64 height 22
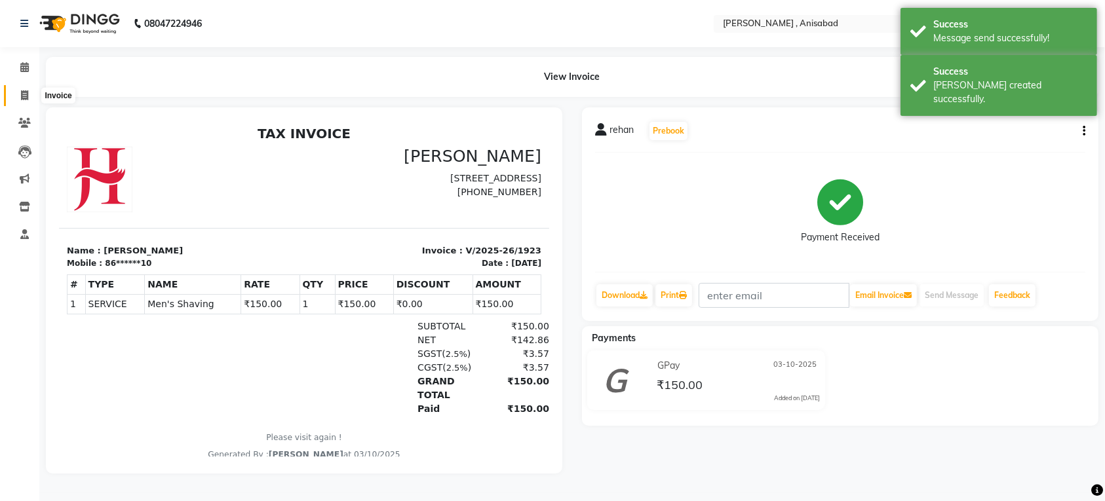
click at [24, 90] on icon at bounding box center [24, 95] width 7 height 10
select select "service"
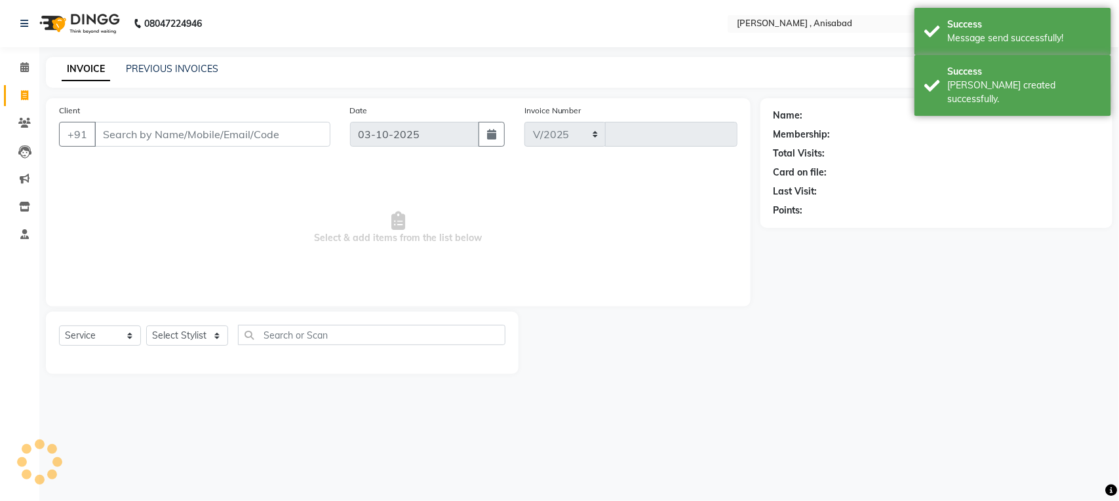
select select "6967"
type input "1924"
